Goal: Task Accomplishment & Management: Use online tool/utility

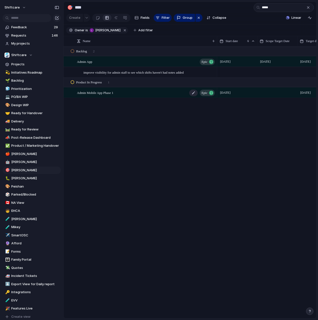
type input "*****"
click at [108, 93] on span "Admin Mobile App Phase 1" at bounding box center [95, 93] width 36 height 6
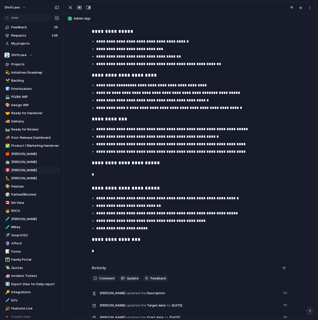
scroll to position [645, 0]
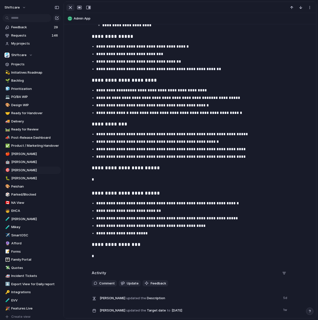
click at [71, 8] on div "button" at bounding box center [70, 8] width 6 height 6
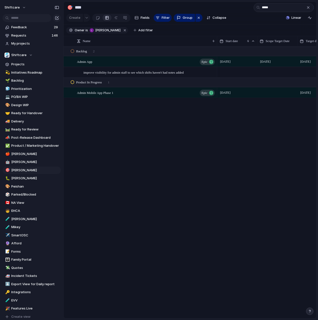
click at [119, 113] on div "Admin App Epic improve visibility for admin staff to see which shifts haven't h…" at bounding box center [190, 183] width 253 height 272
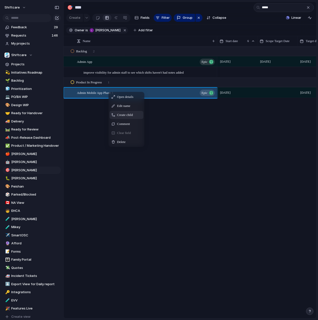
click at [124, 115] on span "Create child" at bounding box center [125, 115] width 16 height 5
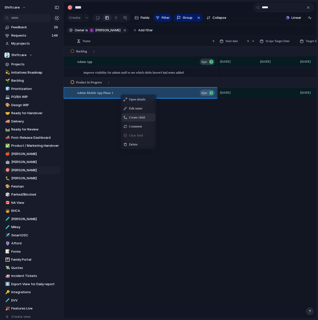
click at [136, 119] on span "Create child" at bounding box center [137, 117] width 16 height 5
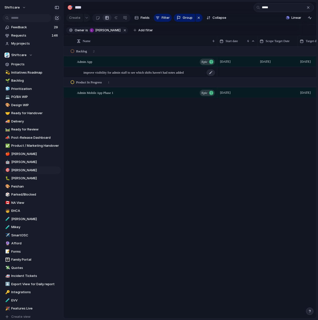
click at [128, 75] on div "improve visibility for admin staff to see which shifts haven't had notes added" at bounding box center [149, 72] width 132 height 10
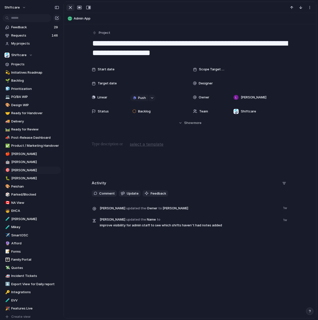
click at [71, 9] on div "button" at bounding box center [70, 8] width 6 height 6
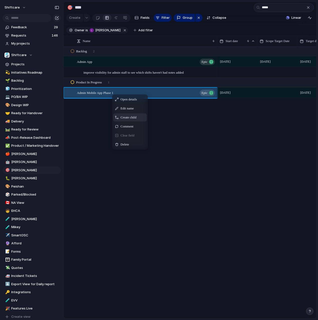
click at [125, 116] on span "Create child" at bounding box center [129, 117] width 16 height 5
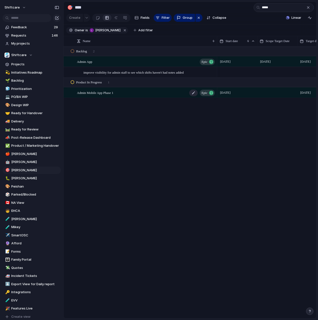
click at [133, 90] on div "Admin Mobile App Phase 1 Epic" at bounding box center [146, 93] width 139 height 10
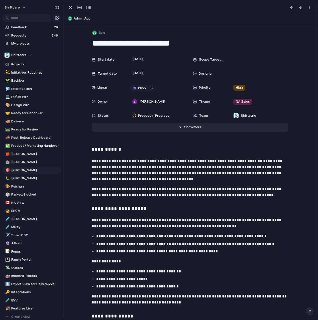
click at [190, 126] on span "Show" at bounding box center [188, 127] width 9 height 5
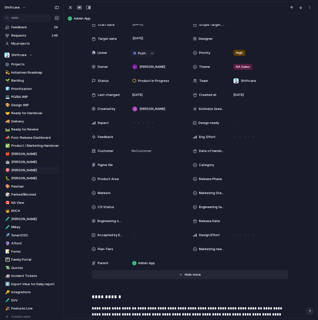
scroll to position [798, 0]
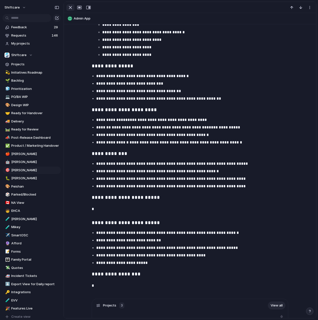
click at [70, 7] on div "button" at bounding box center [70, 8] width 6 height 6
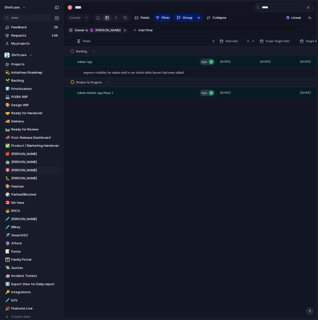
click at [116, 108] on div "Admin App Epic improve visibility for admin staff to see which shifts haven't h…" at bounding box center [190, 183] width 253 height 272
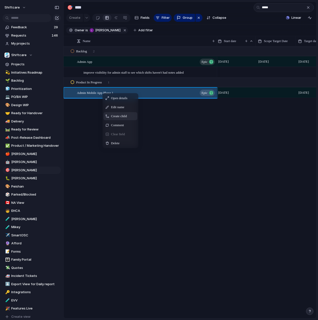
click at [115, 116] on span "Create child" at bounding box center [119, 116] width 16 height 5
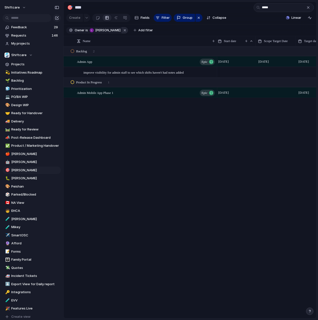
click at [122, 30] on button "button" at bounding box center [125, 30] width 7 height 7
click at [114, 39] on div "Name" at bounding box center [144, 41] width 134 height 5
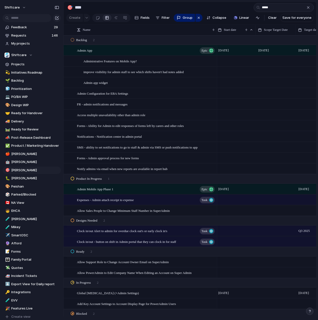
click at [265, 9] on div "Sort ascending Sort descending" at bounding box center [159, 160] width 318 height 320
click at [269, 9] on input "*****" at bounding box center [284, 7] width 60 height 9
click at [274, 9] on input "*****" at bounding box center [284, 7] width 60 height 9
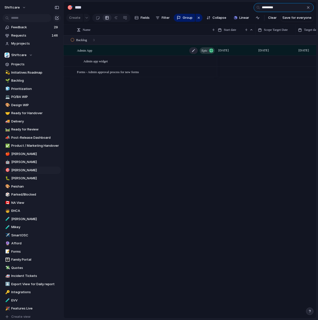
type input "*********"
click at [110, 54] on div "Admin App Epic" at bounding box center [146, 50] width 139 height 10
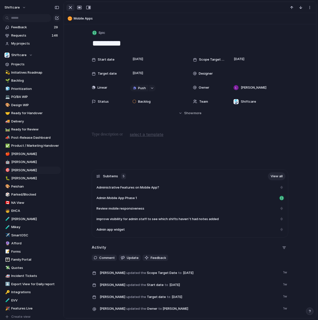
click at [71, 10] on div "button" at bounding box center [70, 8] width 6 height 6
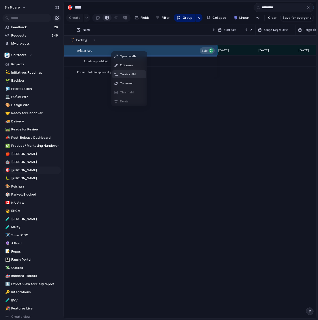
click at [126, 72] on span "Create child" at bounding box center [128, 74] width 16 height 5
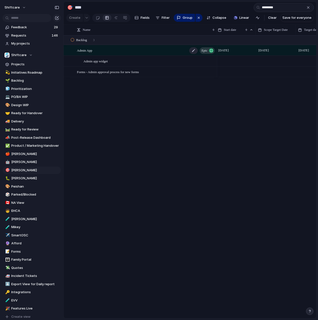
click at [101, 49] on div "Admin App Epic" at bounding box center [146, 50] width 139 height 10
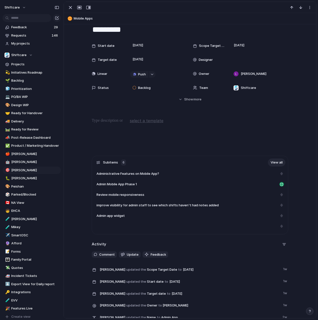
click at [269, 160] on link "View all" at bounding box center [277, 163] width 18 height 8
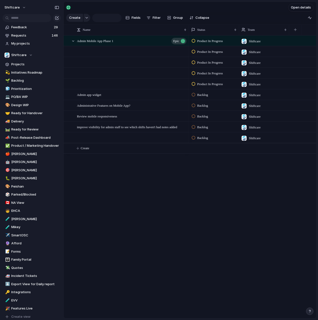
type input "*********"
click at [88, 82] on div at bounding box center [135, 84] width 104 height 10
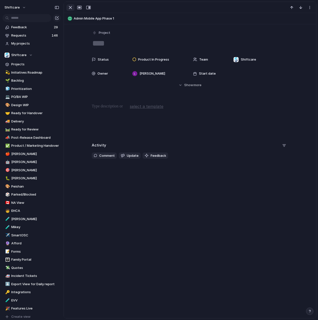
click at [69, 9] on div "button" at bounding box center [70, 8] width 6 height 6
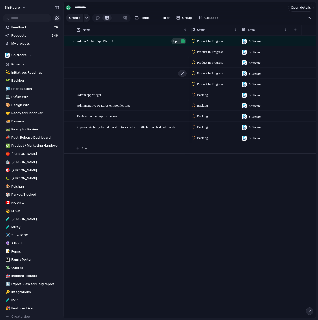
drag, startPoint x: 121, startPoint y: 120, endPoint x: 119, endPoint y: 77, distance: 42.6
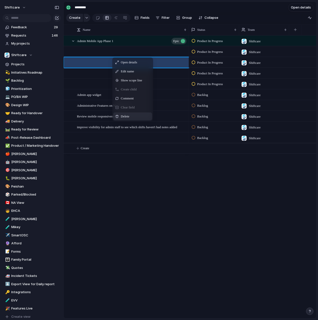
click at [128, 113] on div "Delete" at bounding box center [132, 117] width 39 height 8
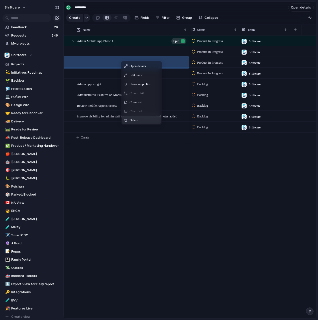
click at [134, 118] on span "Delete" at bounding box center [134, 120] width 9 height 5
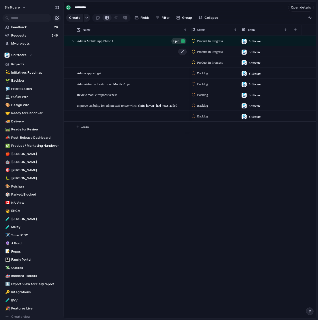
click at [121, 53] on div at bounding box center [135, 52] width 104 height 10
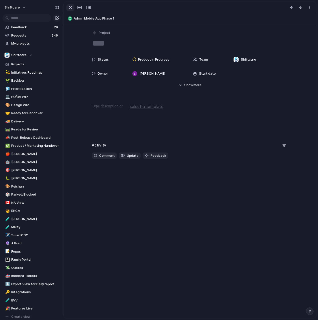
click at [72, 9] on div "button" at bounding box center [70, 8] width 6 height 6
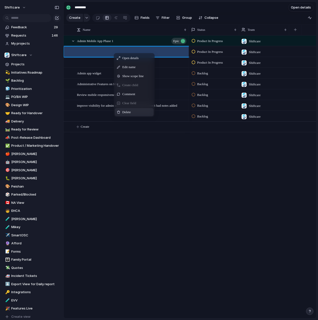
click at [129, 112] on span "Delete" at bounding box center [126, 112] width 9 height 5
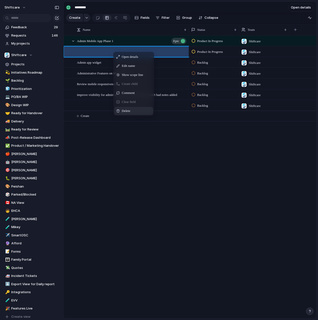
click at [134, 113] on span "Context Menu" at bounding box center [133, 111] width 2 height 5
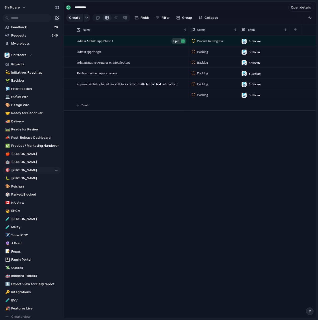
click at [23, 170] on span "[PERSON_NAME]" at bounding box center [35, 170] width 48 height 5
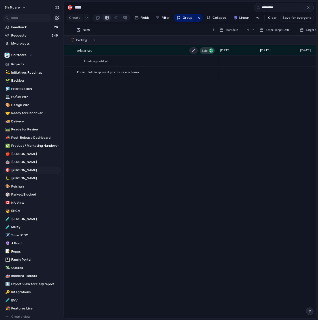
type input "*********"
click at [103, 51] on div "Admin App Epic" at bounding box center [146, 50] width 139 height 10
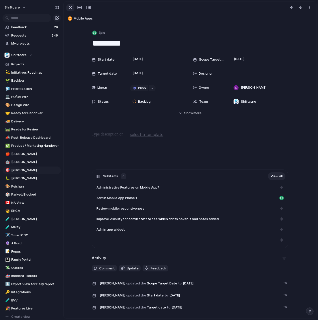
click at [67, 7] on button "button" at bounding box center [70, 7] width 8 height 7
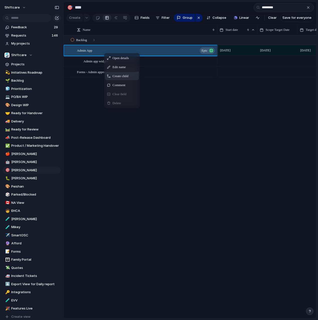
click at [128, 75] on span "Create child" at bounding box center [121, 76] width 16 height 5
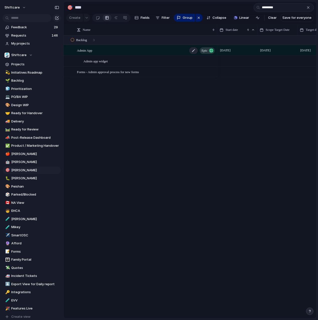
click at [123, 52] on div "Admin App Epic" at bounding box center [146, 50] width 139 height 10
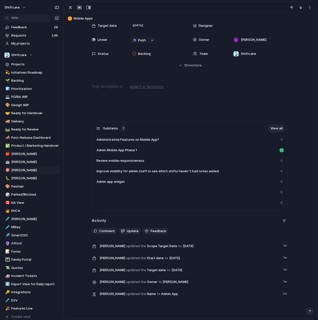
scroll to position [47, 0]
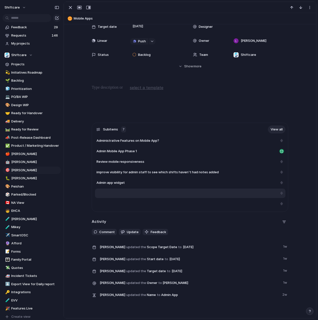
click at [133, 195] on div at bounding box center [190, 194] width 190 height 10
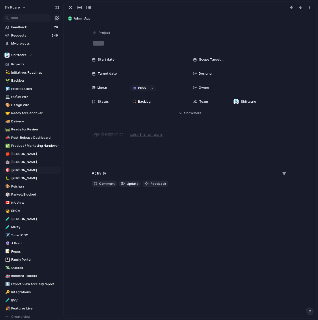
click at [106, 45] on textarea at bounding box center [190, 43] width 196 height 11
type textarea "**********"
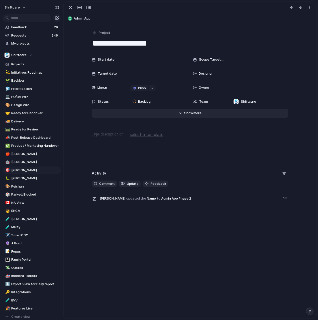
click at [191, 112] on span "Show" at bounding box center [188, 113] width 9 height 5
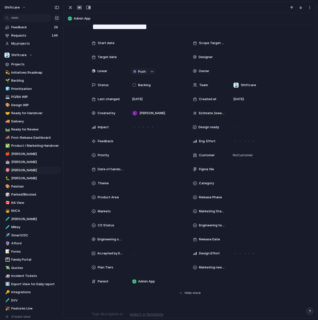
scroll to position [17, 0]
click at [68, 5] on div "button" at bounding box center [70, 8] width 6 height 6
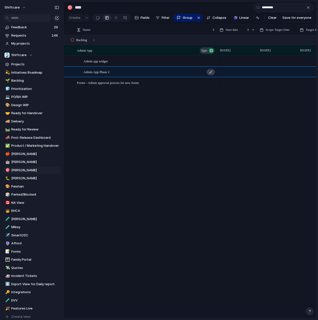
click at [210, 72] on div at bounding box center [211, 72] width 9 height 7
click at [209, 71] on textarea "**********" at bounding box center [148, 73] width 130 height 6
click at [199, 115] on div "Admin App Epic Admin app widget Admin App Phase 2 Forms - Admin approval proces…" at bounding box center [190, 176] width 253 height 283
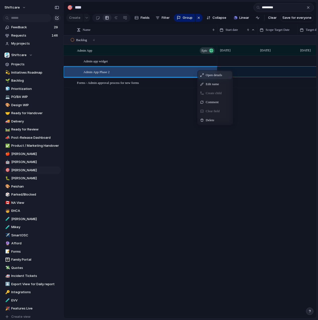
click at [215, 77] on span "Open details" at bounding box center [214, 75] width 16 height 5
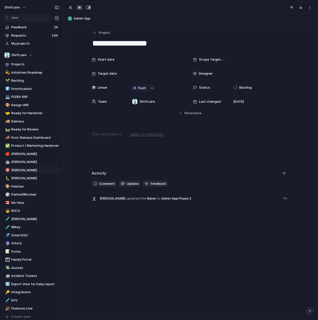
click at [214, 61] on span "Scope Target Date" at bounding box center [212, 59] width 26 height 5
click at [195, 114] on div "Day Month Quarter Half-year Year August 2025 Su Mo Tu We Th Fr Sa 27 28 29 30 3…" at bounding box center [159, 160] width 318 height 320
click at [195, 114] on span "more" at bounding box center [197, 113] width 8 height 5
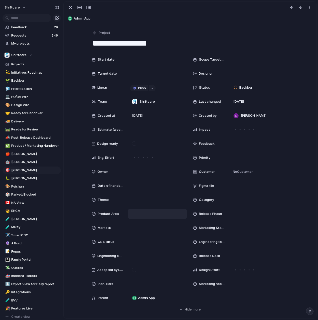
click at [132, 211] on div at bounding box center [157, 214] width 55 height 6
click at [116, 220] on div "Scheduling Client Profile Staff Profile Job Board Forms Quotes Reporting SILS I…" at bounding box center [159, 160] width 318 height 320
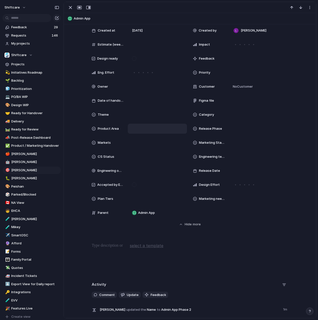
scroll to position [85, 0]
click at [144, 212] on span "Admin App" at bounding box center [146, 212] width 17 height 5
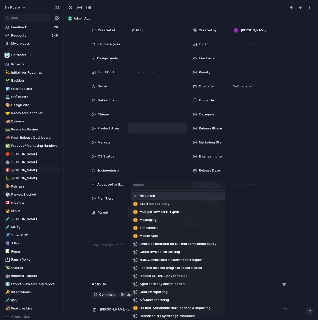
drag, startPoint x: 115, startPoint y: 227, endPoint x: 118, endPoint y: 227, distance: 2.5
click at [115, 227] on div "No parent Staff functionality Multiple New Shift Types Messaging Timesheets Mob…" at bounding box center [159, 160] width 318 height 320
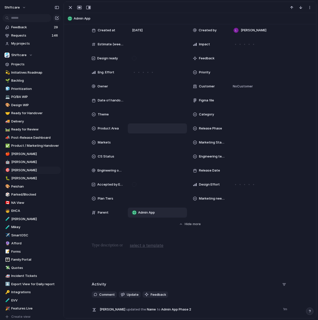
click at [202, 210] on div "Start date Scope Target Date Target date Designer Linear Push Status Backlog Te…" at bounding box center [190, 93] width 196 height 249
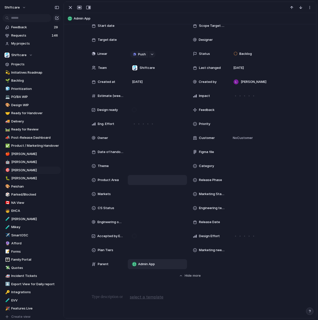
scroll to position [35, 0]
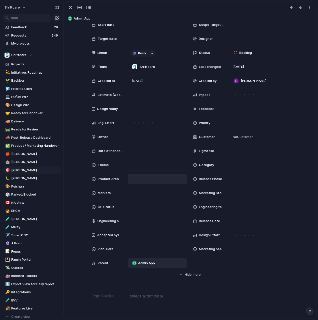
click at [71, 19] on button "Admin App" at bounding box center [190, 19] width 248 height 8
click at [71, 20] on button "Mobile Apps" at bounding box center [190, 19] width 248 height 8
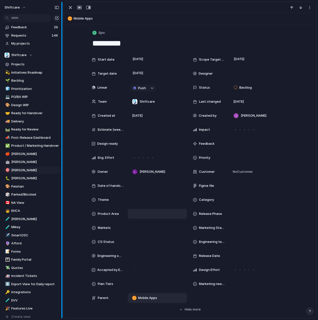
type textarea "**********"
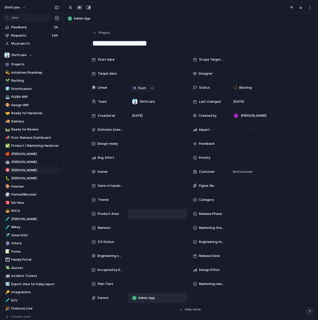
click at [75, 61] on div "Start date Scope Target Date Target date Designer Linear Push Status Backlog Te…" at bounding box center [190, 184] width 240 height 258
click at [70, 9] on div "button" at bounding box center [70, 8] width 6 height 6
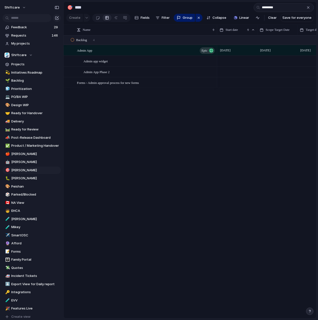
click at [131, 131] on div "Admin App Epic Admin app widget Admin App Phase 2 Forms - Admin approval proces…" at bounding box center [190, 176] width 253 height 283
click at [124, 51] on div "Admin App Epic" at bounding box center [146, 50] width 139 height 10
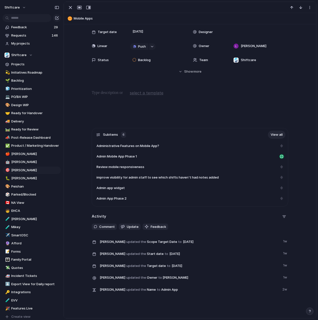
scroll to position [41, 0]
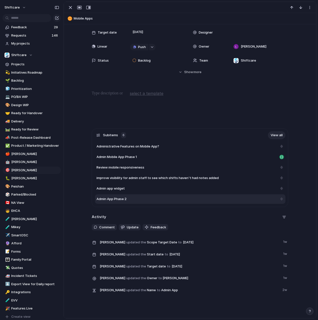
click at [283, 200] on div at bounding box center [281, 199] width 5 height 5
type textarea "**********"
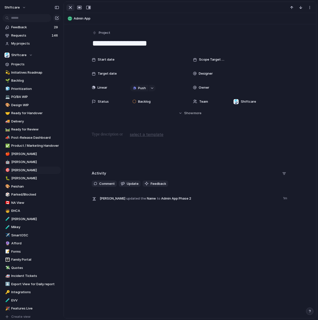
click at [68, 9] on div "button" at bounding box center [70, 8] width 6 height 6
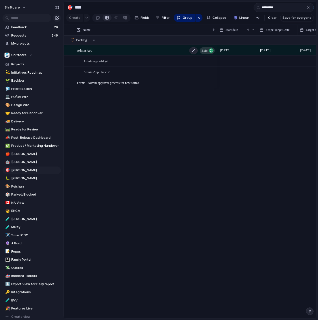
click at [108, 52] on div "Admin App Epic" at bounding box center [146, 50] width 139 height 10
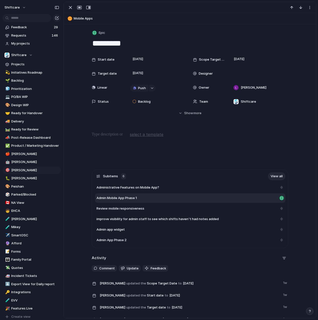
click at [161, 198] on div "Admin Mobile App Phase 1" at bounding box center [186, 198] width 181 height 5
type textarea "**********"
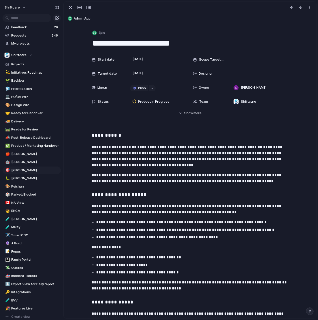
scroll to position [4, 0]
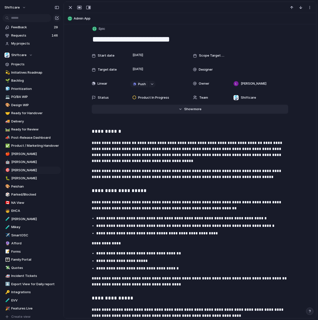
click at [183, 110] on button "Hide Show more" at bounding box center [190, 109] width 196 height 9
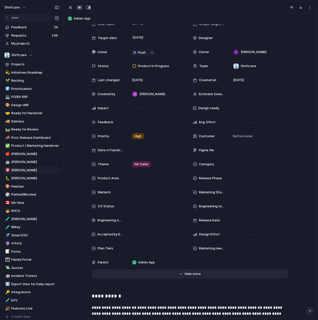
scroll to position [0, 0]
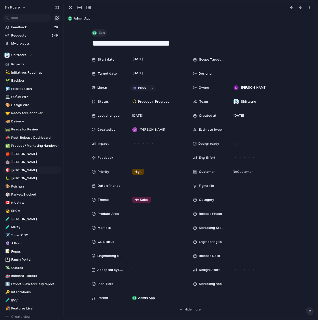
click at [94, 33] on div "button" at bounding box center [94, 33] width 5 height 5
click at [86, 44] on div "Initiative Project Request Epic Task Bug Customize" at bounding box center [159, 160] width 318 height 320
click at [71, 7] on div "button" at bounding box center [70, 8] width 6 height 6
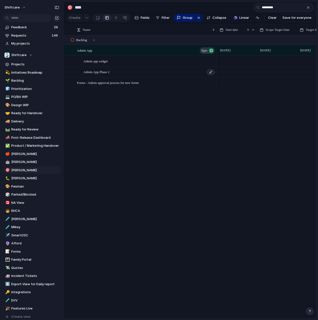
click at [101, 75] on div "Admin App Phase 2" at bounding box center [149, 72] width 132 height 10
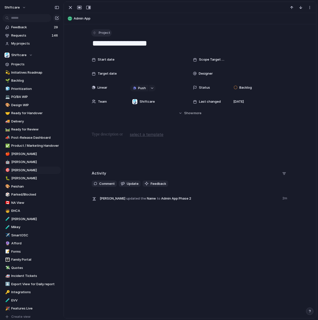
click at [100, 34] on span "Project" at bounding box center [105, 32] width 12 height 5
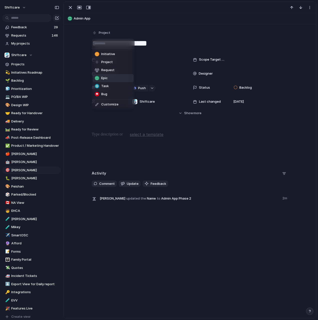
click at [109, 80] on li "Epic" at bounding box center [113, 78] width 41 height 8
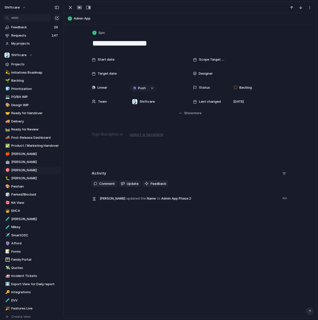
type textarea "**********"
click at [71, 9] on div "button" at bounding box center [70, 8] width 6 height 6
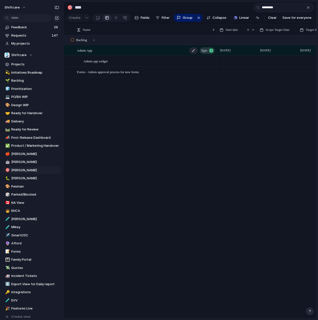
click at [98, 51] on div "Admin App Epic" at bounding box center [146, 50] width 139 height 10
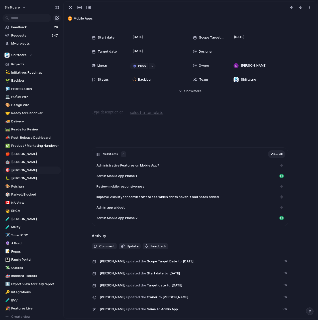
scroll to position [23, 0]
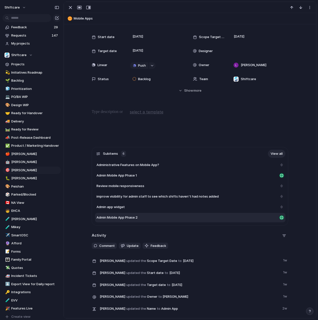
click at [154, 218] on div "Admin Mobile App Phase 2" at bounding box center [186, 217] width 181 height 5
type textarea "**********"
